Goal: Task Accomplishment & Management: Use online tool/utility

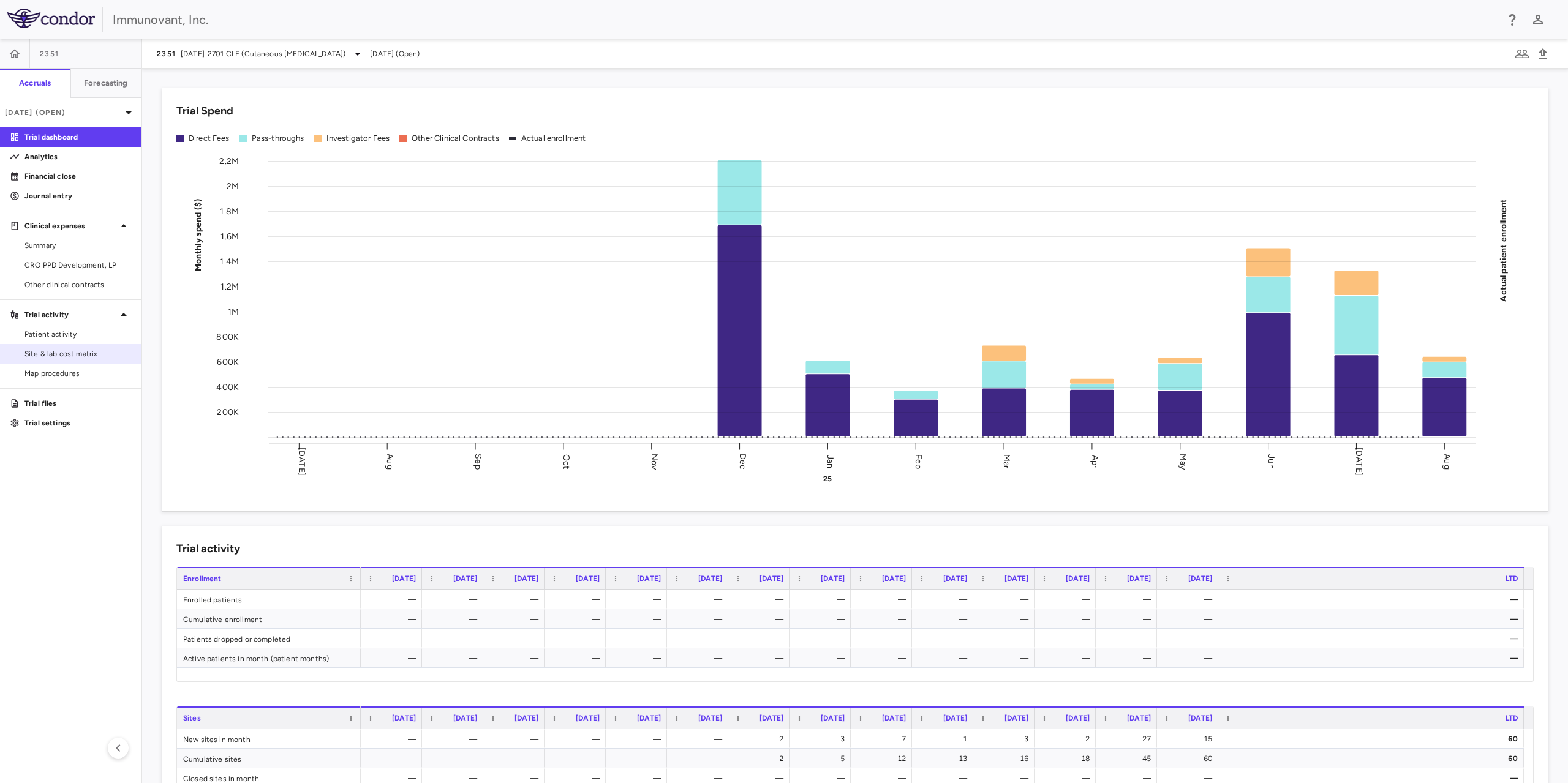
click at [48, 353] on span "Site & lab cost matrix" at bounding box center [77, 354] width 106 height 11
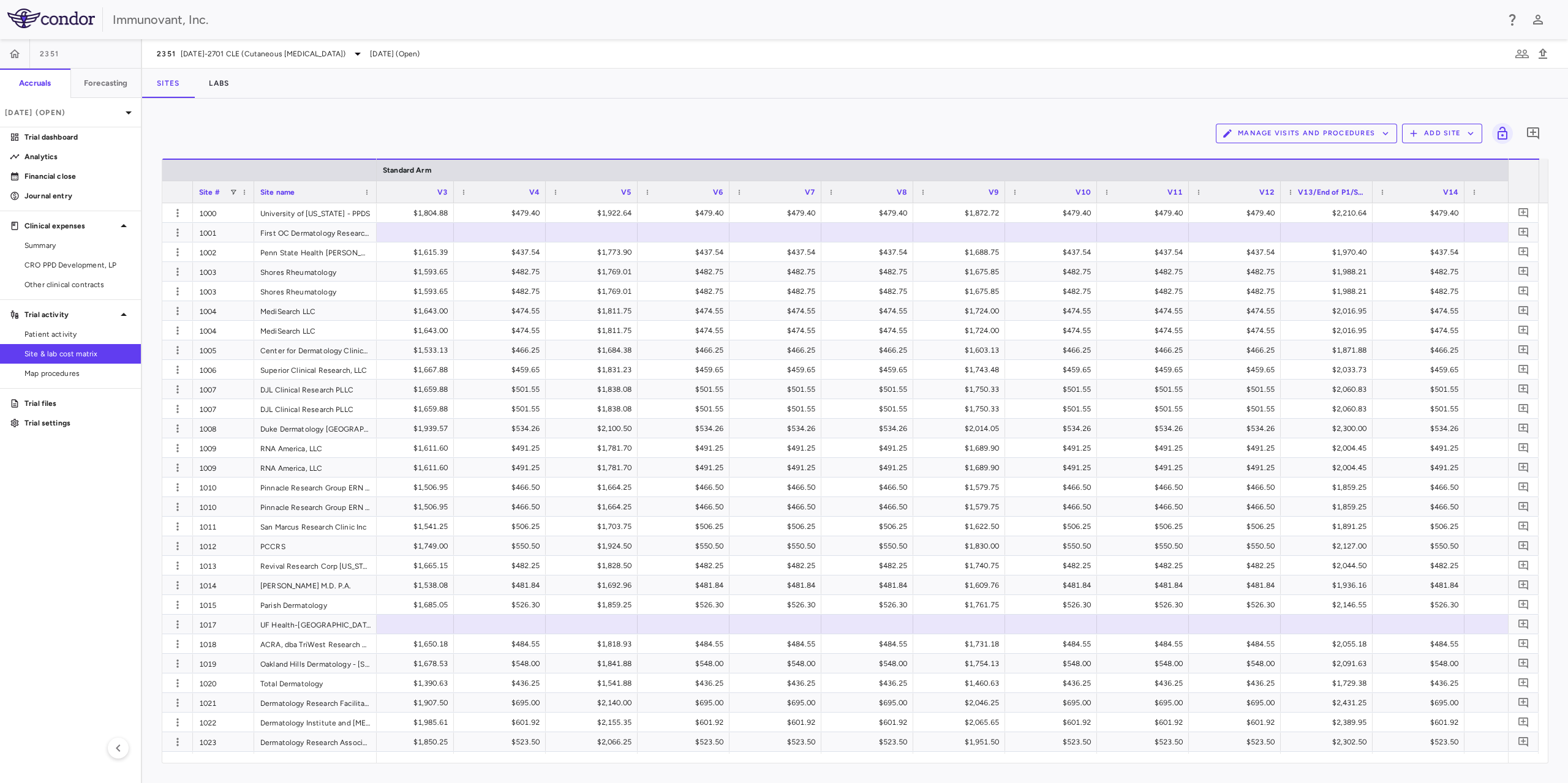
scroll to position [0, 1621]
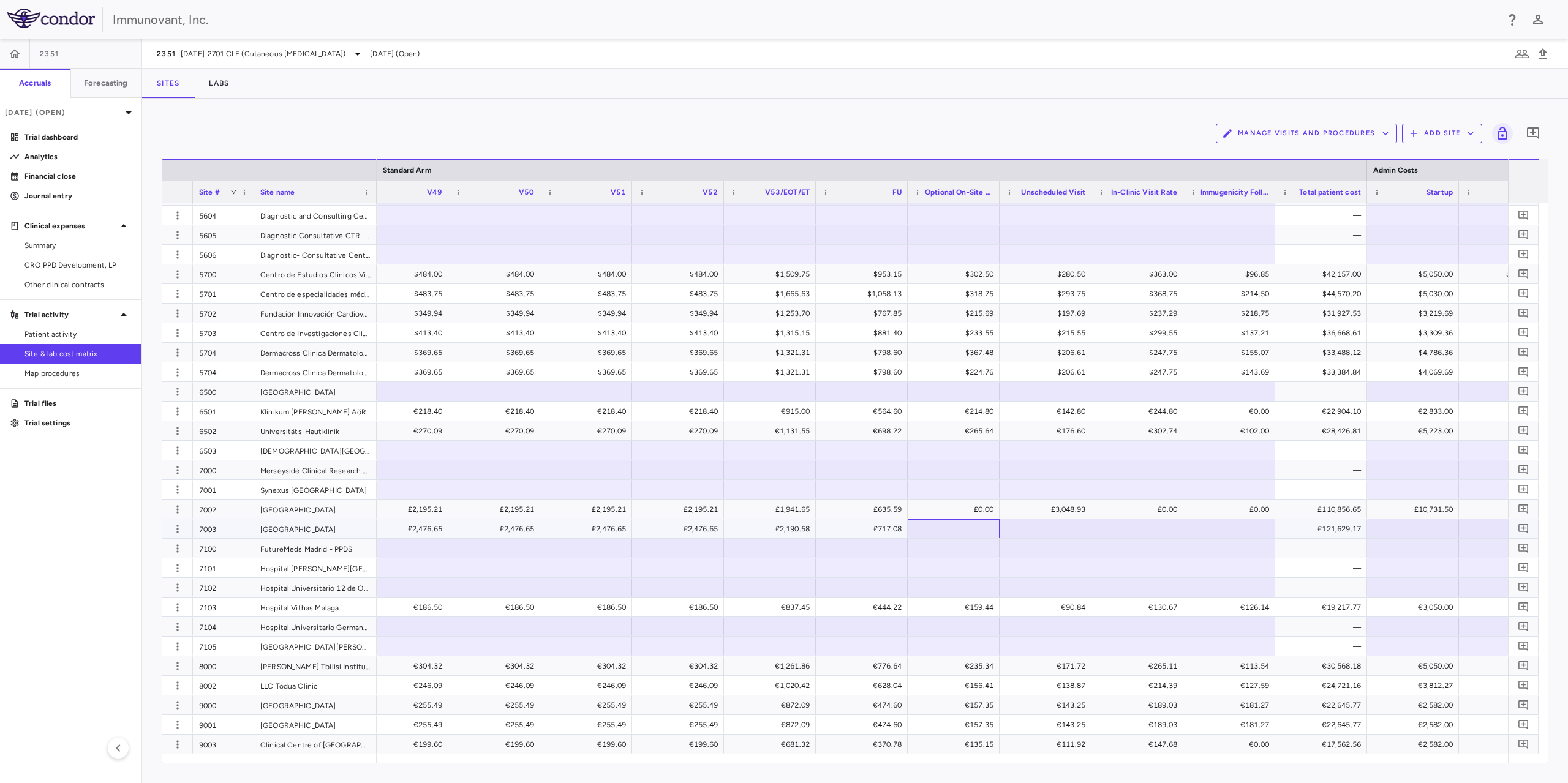
click at [952, 528] on div at bounding box center [954, 529] width 80 height 18
type input "*"
click at [1057, 524] on div at bounding box center [1046, 529] width 80 height 18
type input "*********"
click at [1140, 532] on div at bounding box center [1138, 529] width 80 height 18
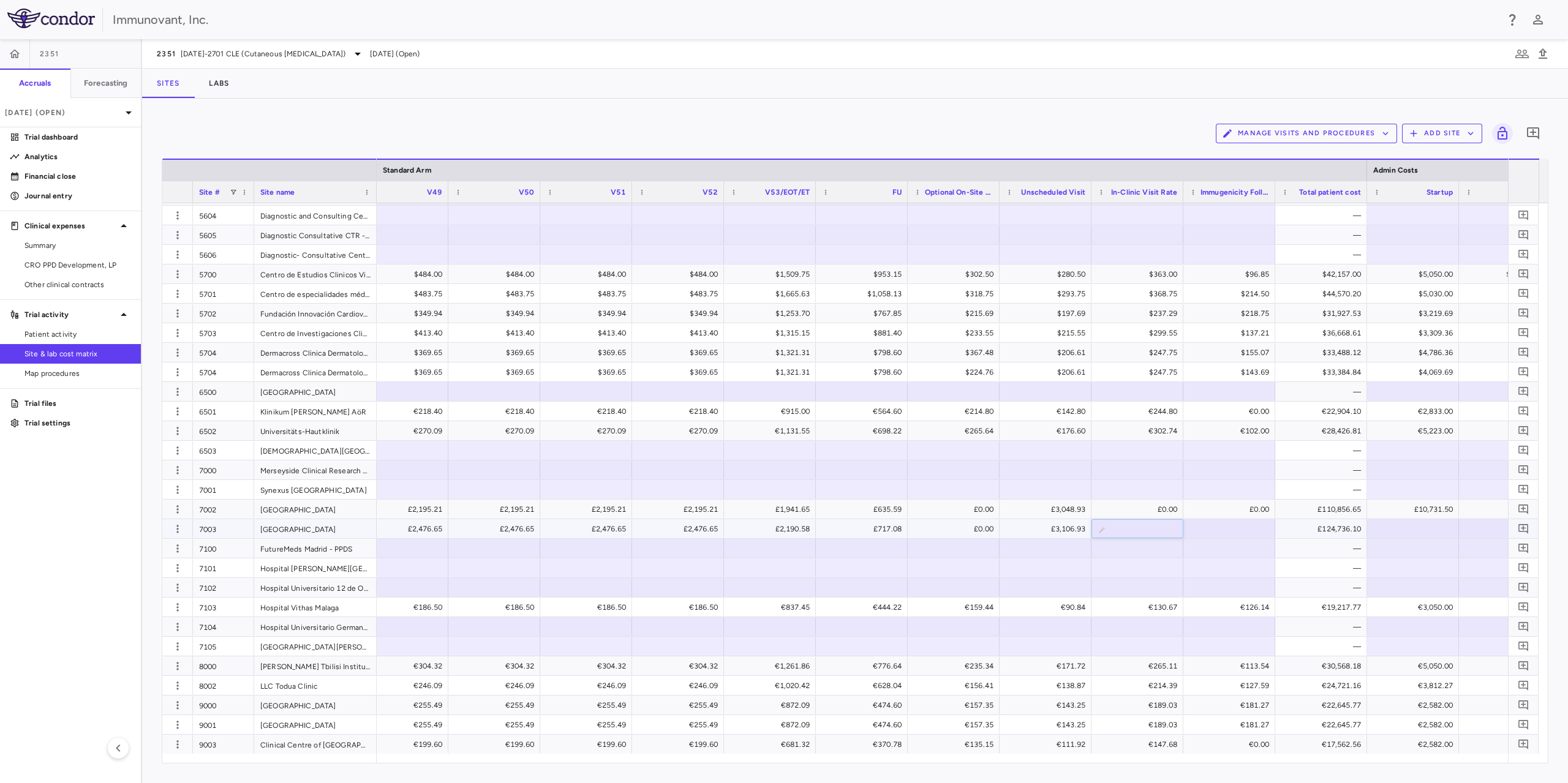
type input "*"
click at [1218, 527] on div at bounding box center [1230, 529] width 80 height 18
type input "*"
click at [1419, 527] on div at bounding box center [1414, 529] width 80 height 18
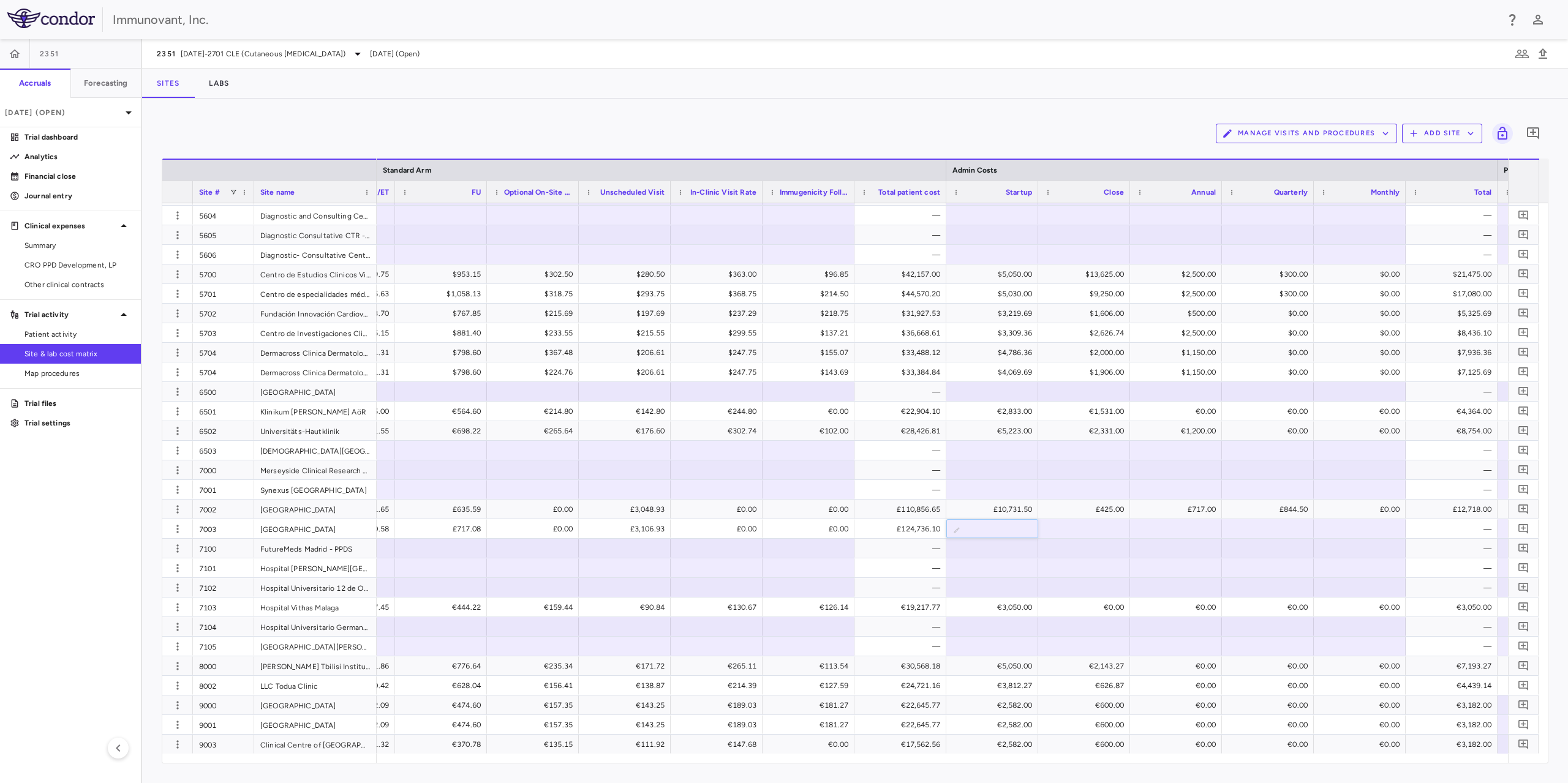
type input "********"
click at [1095, 533] on div at bounding box center [1085, 529] width 80 height 18
click at [1093, 525] on div at bounding box center [1085, 529] width 80 height 18
type input "******"
click at [1193, 533] on div at bounding box center [1176, 529] width 80 height 18
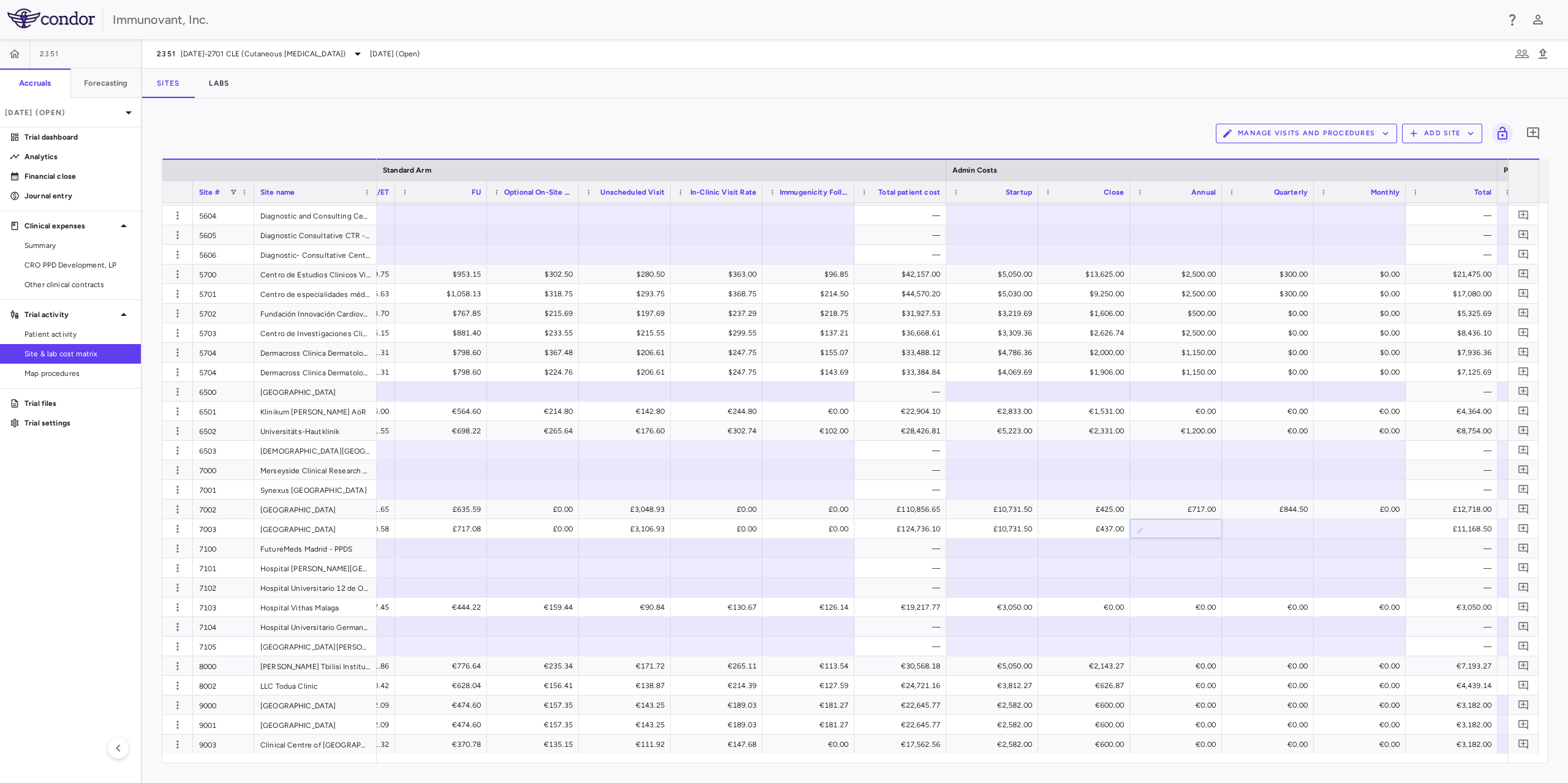
type input "******"
click at [1268, 529] on div at bounding box center [1268, 529] width 80 height 18
click at [1271, 532] on div at bounding box center [1268, 529] width 80 height 18
click at [1278, 532] on div at bounding box center [1268, 529] width 80 height 18
type input "******"
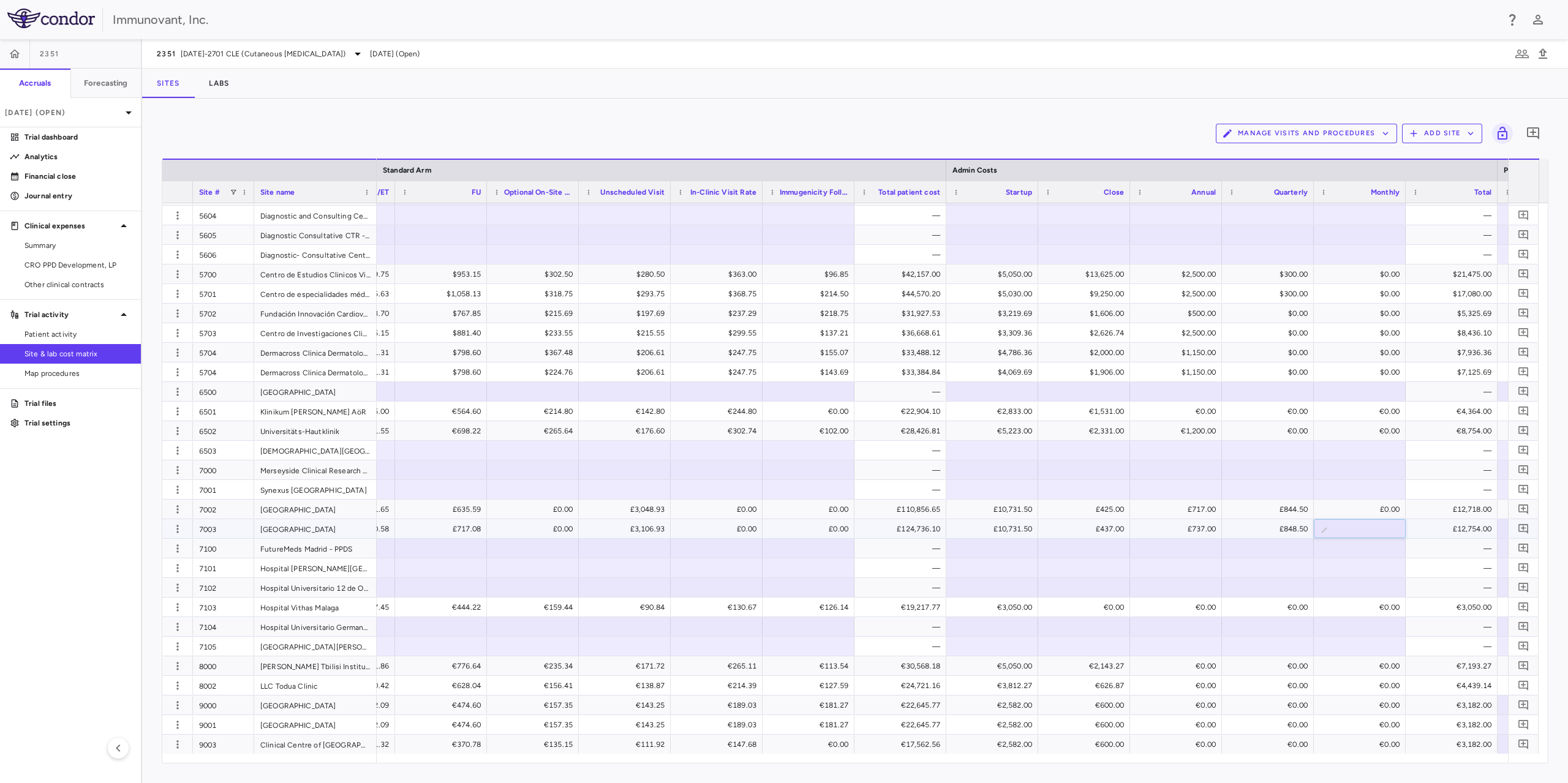
type input "*"
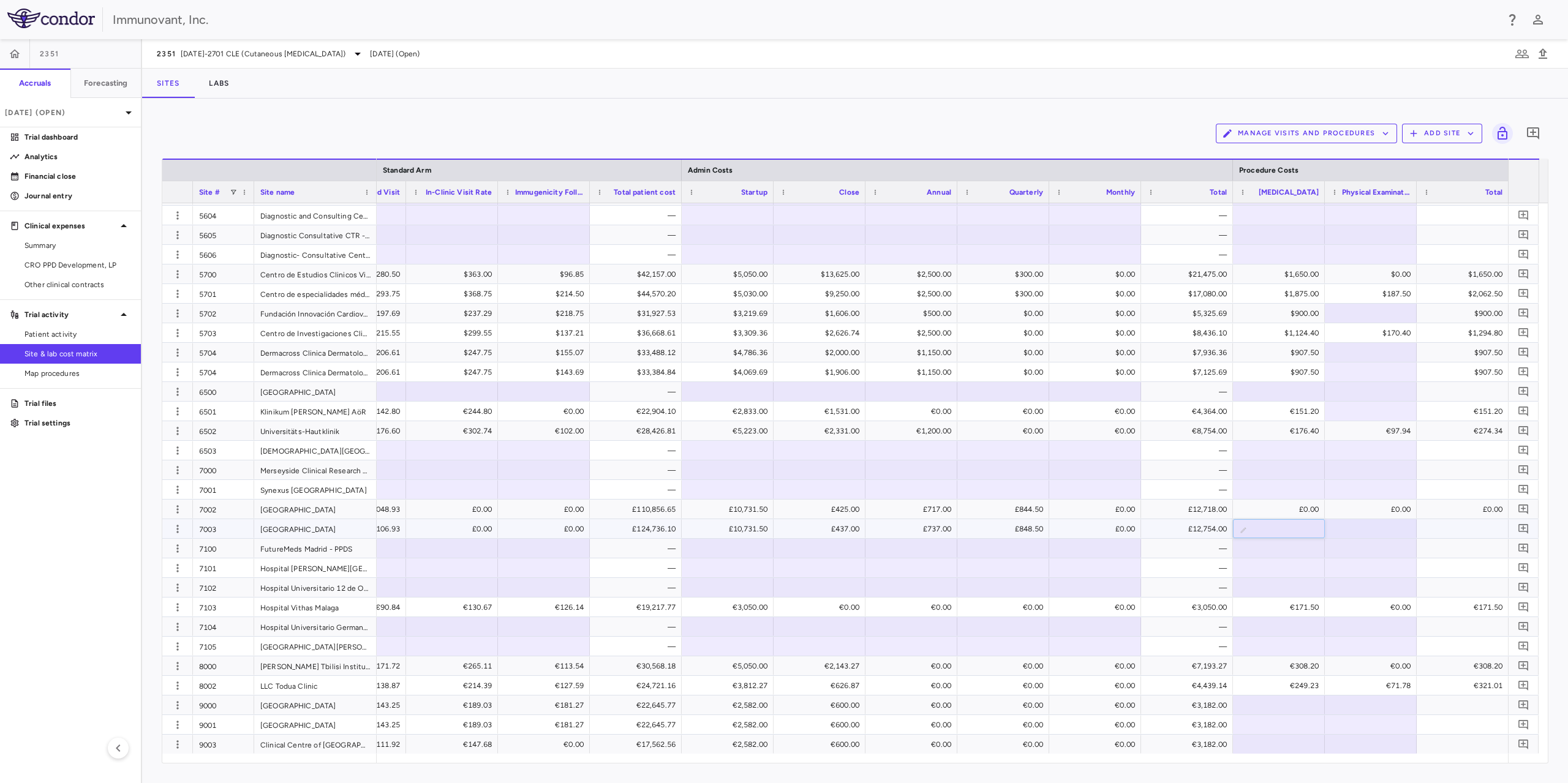
click at [1290, 534] on input "text" at bounding box center [1288, 530] width 73 height 20
type input "*"
click at [1361, 532] on input "text" at bounding box center [1380, 530] width 73 height 20
click at [1362, 524] on div at bounding box center [1371, 529] width 80 height 18
type input "*"
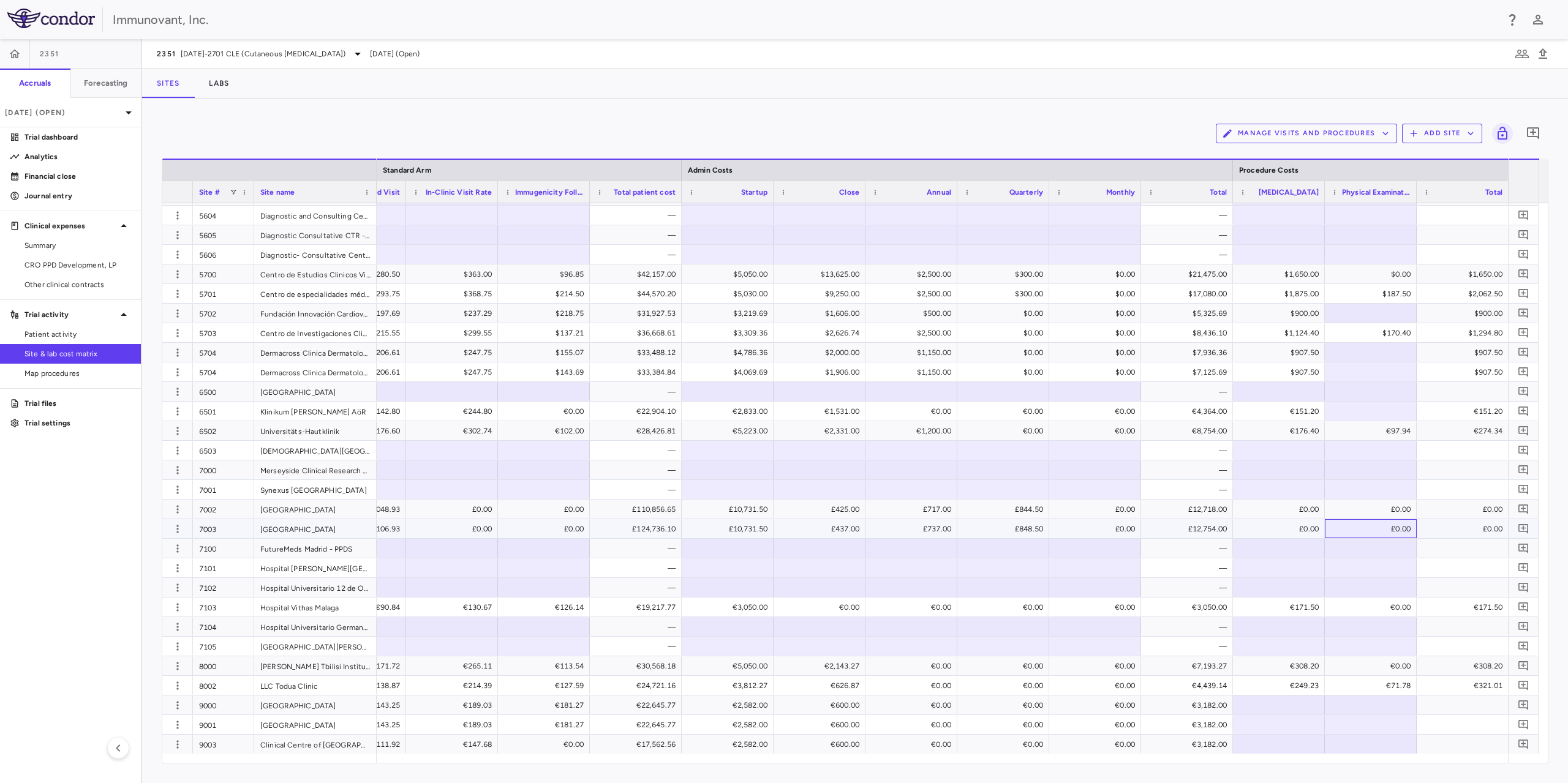
click at [1354, 530] on div "£0.00" at bounding box center [1374, 529] width 75 height 20
click at [1358, 546] on div at bounding box center [1371, 548] width 80 height 18
